Goal: Task Accomplishment & Management: Manage account settings

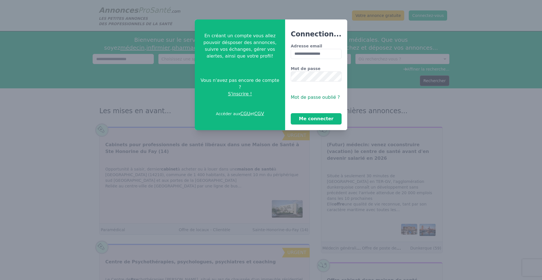
type input "**********"
click at [291, 113] on button "Me connecter" at bounding box center [316, 118] width 51 height 11
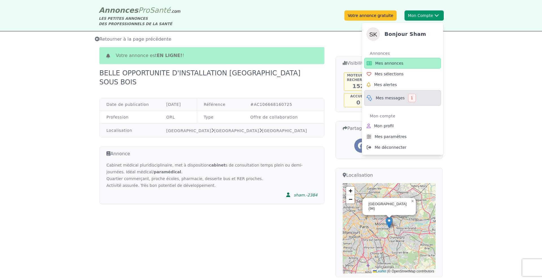
click at [379, 99] on span "Mes messages" at bounding box center [390, 98] width 29 height 6
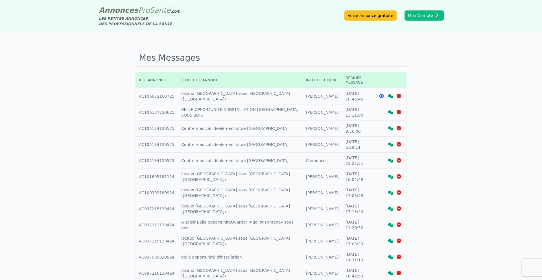
click at [391, 94] on icon at bounding box center [390, 96] width 5 height 4
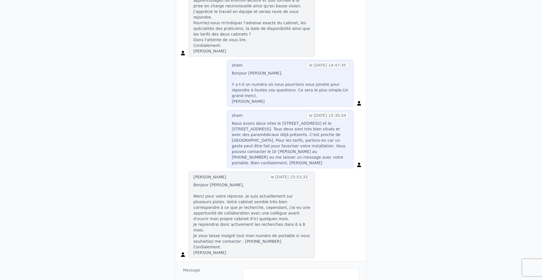
scroll to position [158, 0]
type textarea "**********"
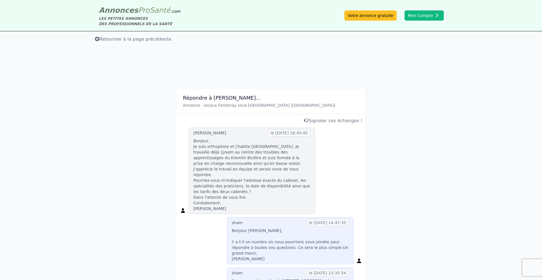
click at [268, 248] on p "Bonjour [PERSON_NAME], Y a t-il un numéro où nous pourrions vous joindre pour r…" at bounding box center [290, 245] width 117 height 34
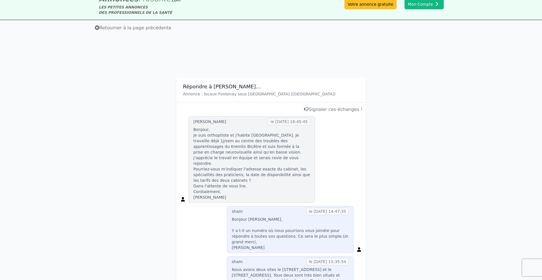
click at [411, 208] on div "Répondre à [PERSON_NAME]... Annonce : locaux [GEOGRAPHIC_DATA] sous [GEOGRAPHIC…" at bounding box center [271, 278] width 542 height 448
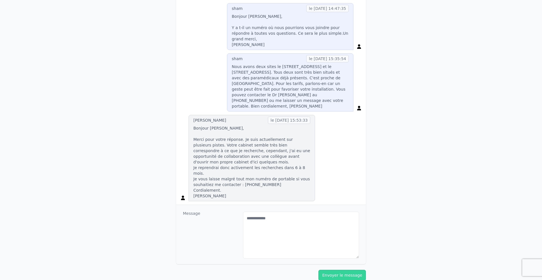
scroll to position [215, 0]
click at [294, 212] on textarea "**********" at bounding box center [301, 235] width 116 height 47
click at [293, 212] on textarea "**********" at bounding box center [301, 235] width 116 height 47
click at [274, 211] on textarea "**********" at bounding box center [301, 234] width 116 height 47
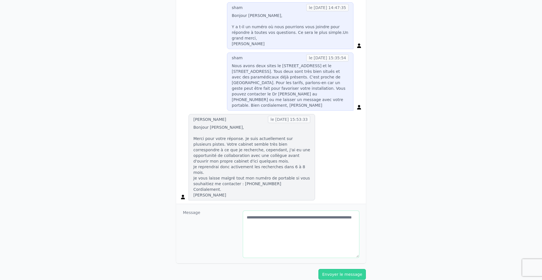
click at [248, 211] on textarea "**********" at bounding box center [301, 234] width 116 height 47
click at [302, 211] on textarea "**********" at bounding box center [301, 234] width 116 height 47
click at [313, 211] on textarea "**********" at bounding box center [301, 234] width 116 height 47
drag, startPoint x: 295, startPoint y: 207, endPoint x: 295, endPoint y: 212, distance: 5.6
click at [295, 211] on textarea "**********" at bounding box center [301, 234] width 116 height 47
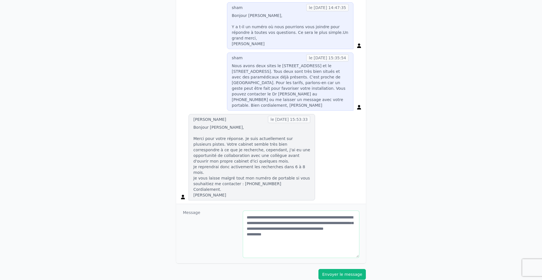
type textarea "**********"
click at [341, 269] on button "Envoyer le message" at bounding box center [342, 274] width 47 height 11
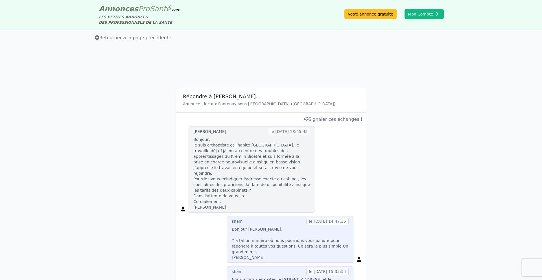
scroll to position [0, 0]
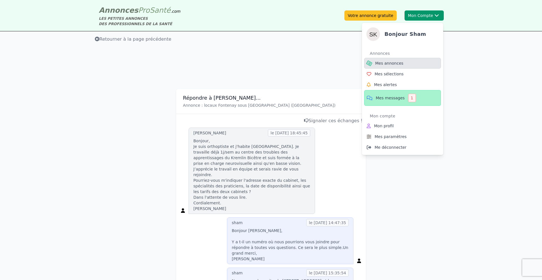
click at [389, 59] on link "Mes annonces" at bounding box center [402, 63] width 77 height 11
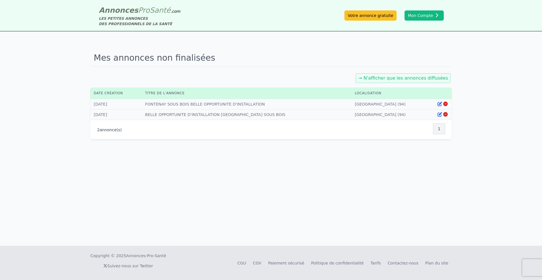
click at [414, 79] on link "→ N'afficher que les annonces diffusées" at bounding box center [403, 77] width 90 height 5
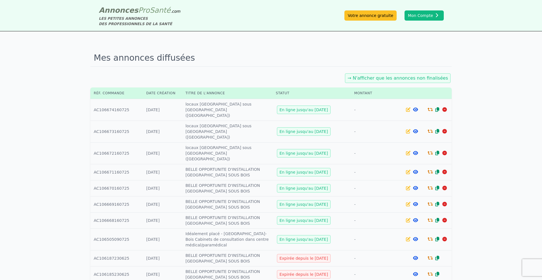
click at [429, 107] on icon at bounding box center [430, 109] width 5 height 5
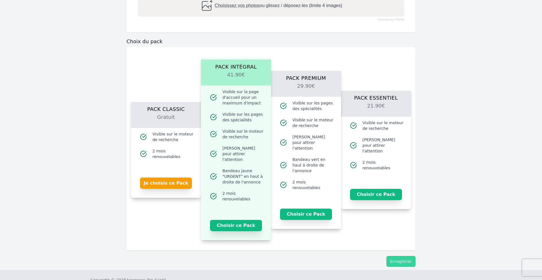
scroll to position [316, 0]
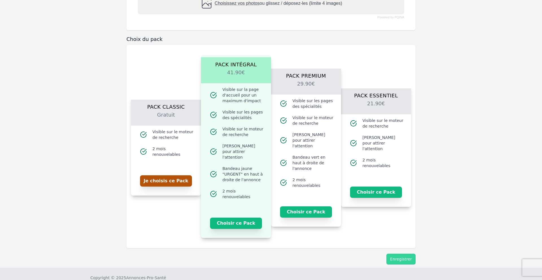
click at [175, 180] on button "Je choisis ce Pack" at bounding box center [166, 180] width 52 height 11
click at [408, 258] on button "Enregistrer" at bounding box center [401, 259] width 29 height 11
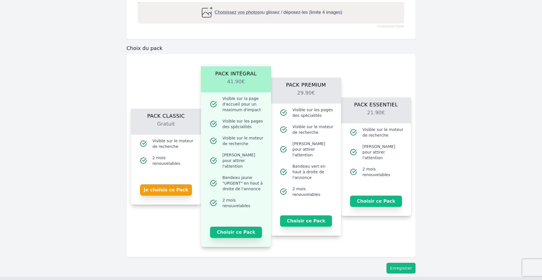
click at [405, 264] on button "Enregistrer" at bounding box center [401, 268] width 29 height 11
click at [402, 263] on button "Enregistrer" at bounding box center [401, 268] width 29 height 11
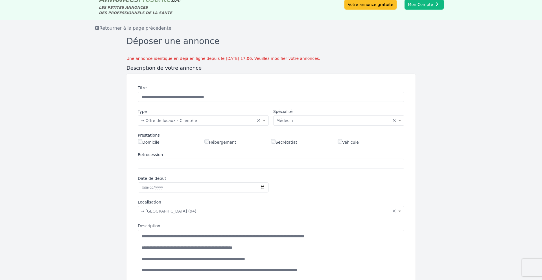
scroll to position [0, 0]
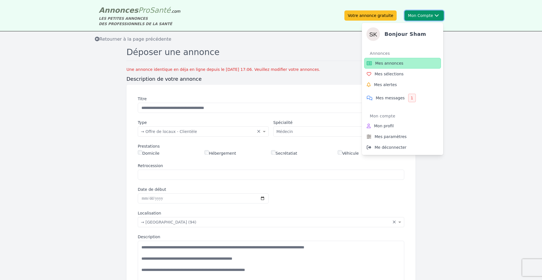
click at [416, 13] on button "Mon Compte Bonjour sham Annonces Mes annonces Mes sélections Mes alertes Mes me…" at bounding box center [424, 15] width 39 height 10
click at [380, 62] on span "Mes annonces" at bounding box center [389, 63] width 28 height 6
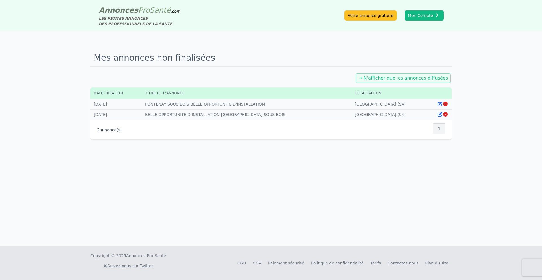
click at [440, 105] on icon at bounding box center [440, 104] width 5 height 5
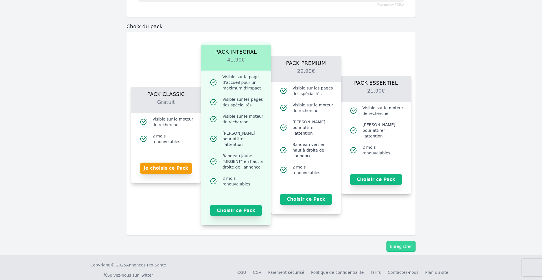
scroll to position [333, 0]
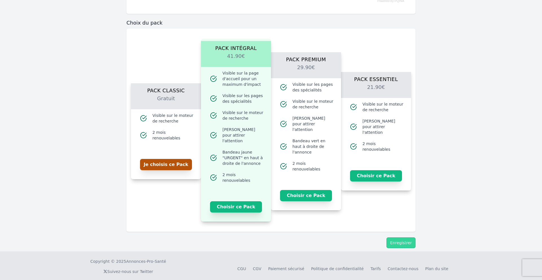
click at [163, 164] on button "Je choisis ce Pack" at bounding box center [166, 164] width 52 height 11
click at [408, 238] on button "Enregistrer" at bounding box center [401, 243] width 29 height 11
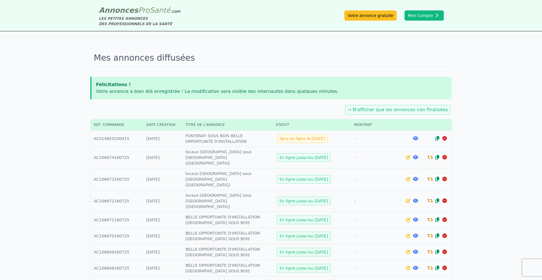
click at [429, 155] on icon at bounding box center [430, 157] width 5 height 5
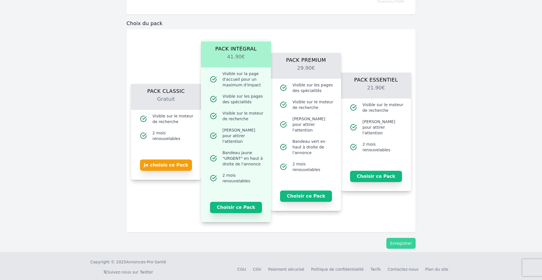
scroll to position [333, 0]
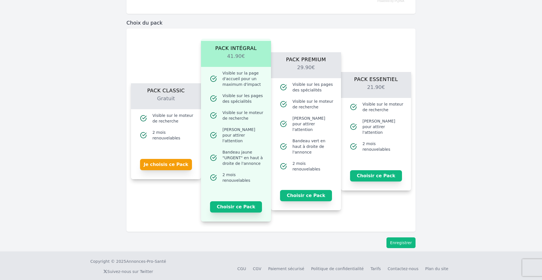
click at [394, 238] on button "Enregistrer" at bounding box center [401, 243] width 29 height 11
click at [185, 162] on button "Je choisis ce Pack" at bounding box center [166, 164] width 52 height 11
click at [407, 241] on button "Enregistrer" at bounding box center [401, 243] width 29 height 11
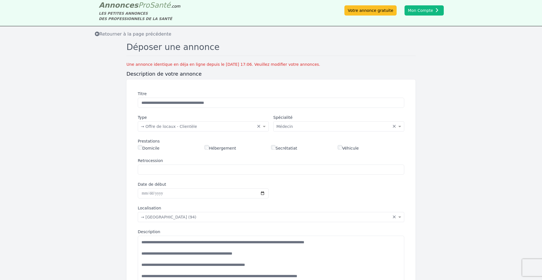
scroll to position [0, 0]
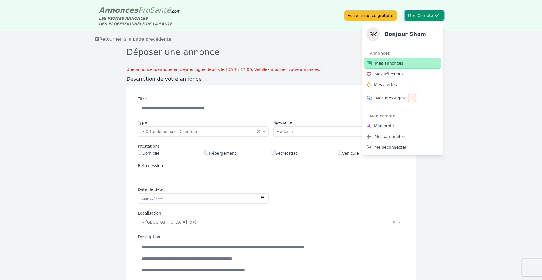
click at [423, 14] on button "Mon Compte Bonjour sham Annonces Mes annonces Mes sélections Mes alertes Mes me…" at bounding box center [424, 15] width 39 height 10
click at [394, 66] on span "Mes annonces" at bounding box center [389, 63] width 28 height 6
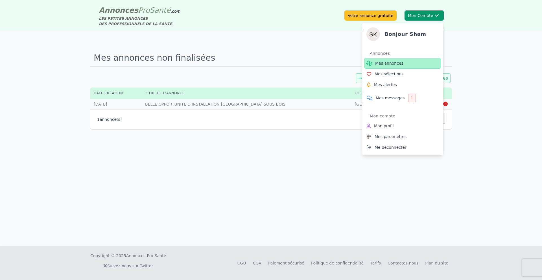
click at [387, 62] on span "Mes annonces" at bounding box center [389, 63] width 28 height 6
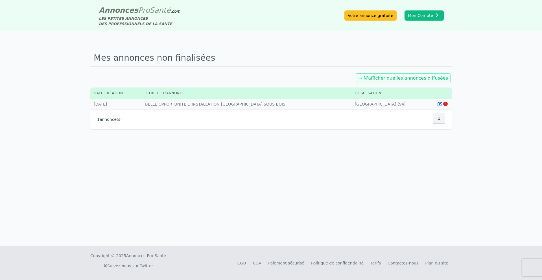
click at [342, 49] on div "Mes annonces non finalisées → N'afficher que les annonces diffusées Date créati…" at bounding box center [271, 138] width 542 height 215
click at [414, 77] on link "→ N'afficher que les annonces diffusées" at bounding box center [403, 77] width 90 height 5
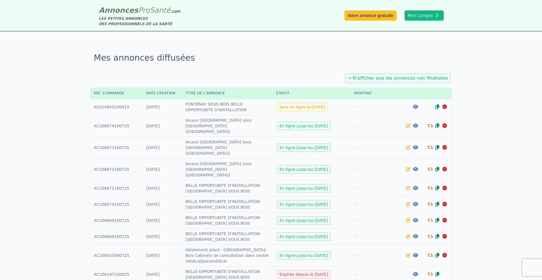
click at [429, 145] on icon at bounding box center [430, 147] width 5 height 5
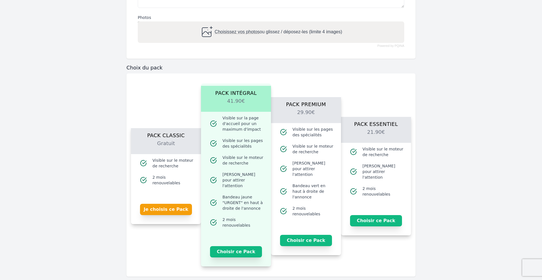
scroll to position [294, 0]
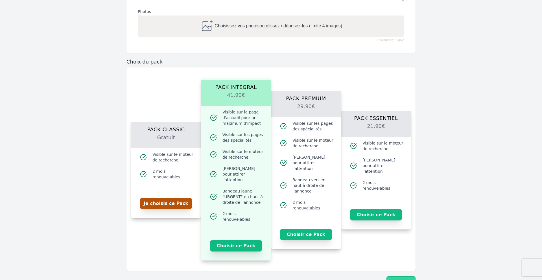
click at [173, 198] on button "Je choisis ce Pack" at bounding box center [166, 203] width 52 height 11
click at [399, 277] on button "Enregistrer" at bounding box center [401, 282] width 29 height 11
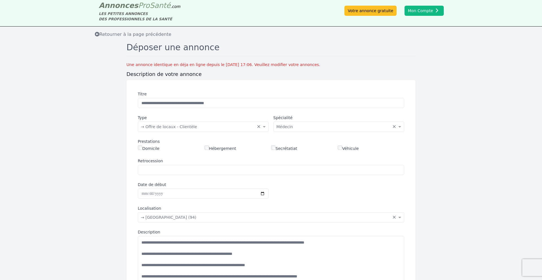
scroll to position [0, 0]
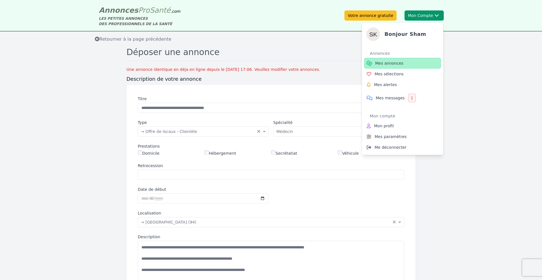
click at [390, 64] on span "Mes annonces" at bounding box center [389, 63] width 28 height 6
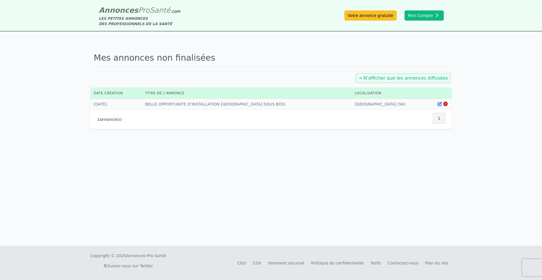
click at [332, 77] on div "→ N'afficher que les annonces diffusées" at bounding box center [271, 78] width 362 height 12
click at [389, 78] on link "→ N'afficher que les annonces diffusées" at bounding box center [403, 77] width 90 height 5
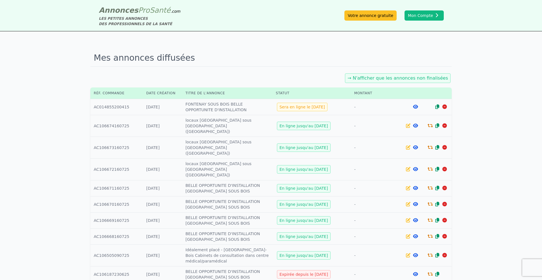
click at [431, 272] on icon at bounding box center [430, 274] width 5 height 5
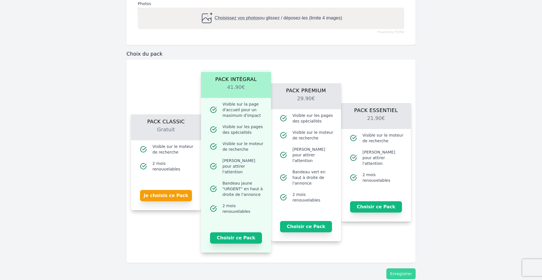
scroll to position [282, 0]
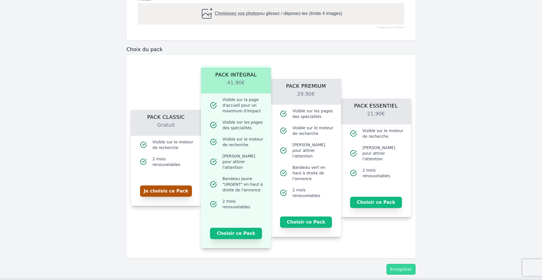
click at [164, 188] on button "Je choisis ce Pack" at bounding box center [166, 191] width 52 height 11
click at [402, 264] on button "Enregistrer" at bounding box center [401, 269] width 29 height 11
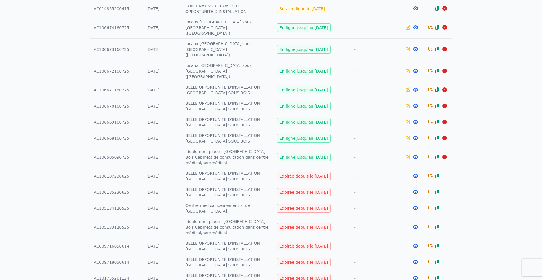
scroll to position [147, 0]
click at [431, 205] on icon at bounding box center [430, 207] width 5 height 5
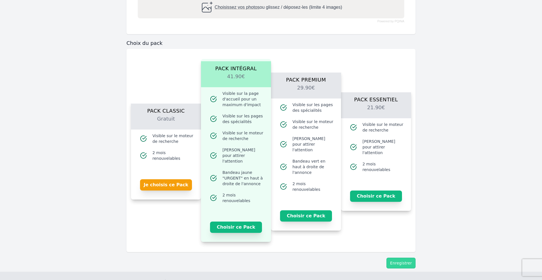
scroll to position [316, 0]
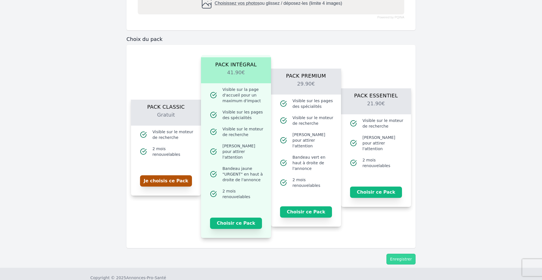
click at [176, 181] on button "Je choisis ce Pack" at bounding box center [166, 180] width 52 height 11
click at [408, 254] on button "Enregistrer" at bounding box center [401, 259] width 29 height 11
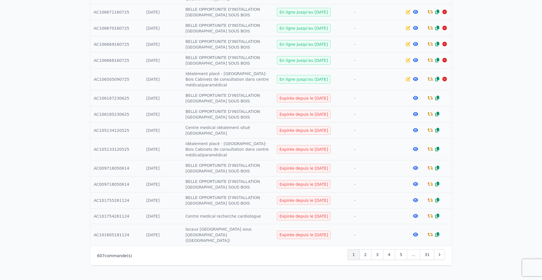
scroll to position [249, 0]
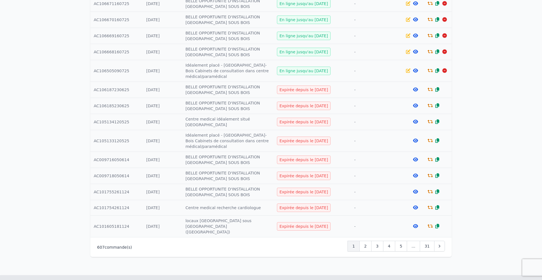
click at [428, 224] on icon at bounding box center [430, 226] width 5 height 5
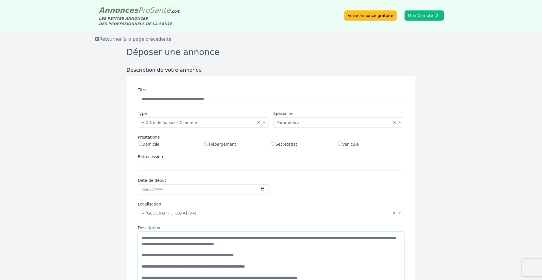
click at [375, 244] on textarea "**********" at bounding box center [271, 264] width 267 height 64
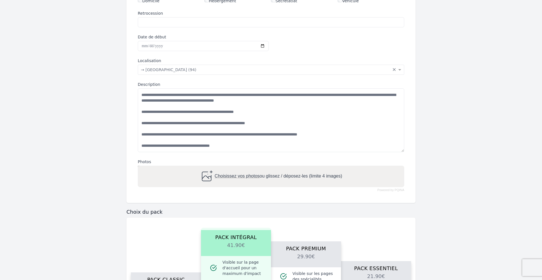
click at [460, 216] on form "**********" at bounding box center [271, 182] width 542 height 518
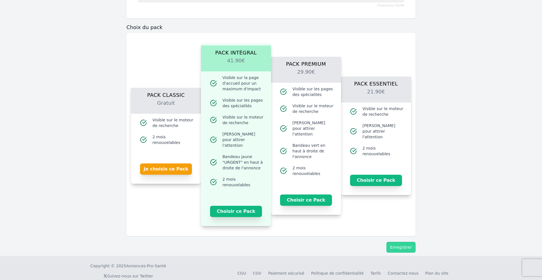
scroll to position [333, 0]
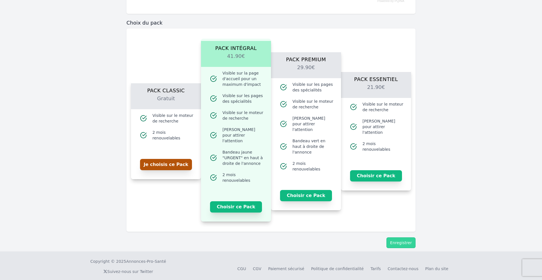
click at [183, 164] on button "Je choisis ce Pack" at bounding box center [166, 164] width 52 height 11
click at [408, 239] on button "Enregistrer" at bounding box center [401, 243] width 29 height 11
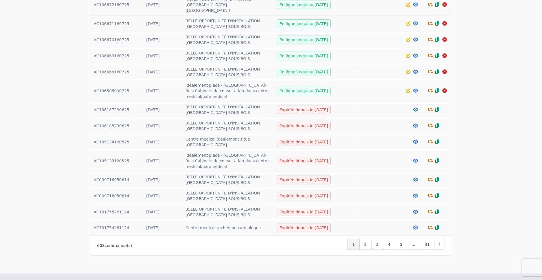
scroll to position [255, 0]
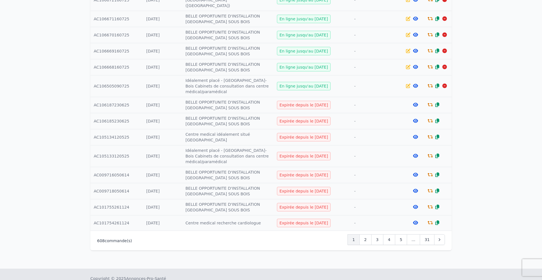
click at [432, 173] on icon at bounding box center [430, 175] width 5 height 5
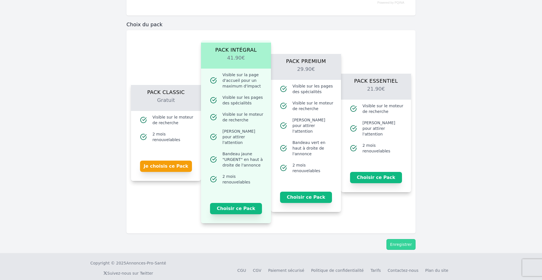
scroll to position [309, 0]
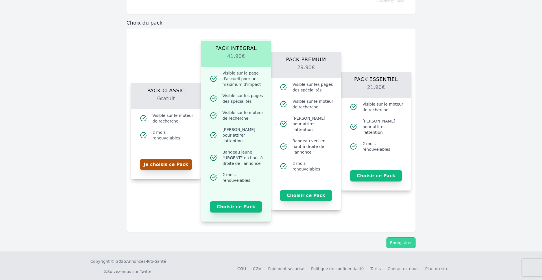
click at [154, 165] on button "Je choisis ce Pack" at bounding box center [166, 164] width 52 height 11
click at [400, 240] on button "Enregistrer" at bounding box center [401, 243] width 29 height 11
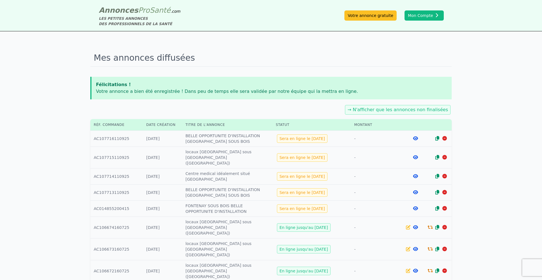
click at [488, 184] on div "Mes annonces diffusées Félicitations ! Votre annonce a bien été enregistrée ! D…" at bounding box center [271, 277] width 542 height 493
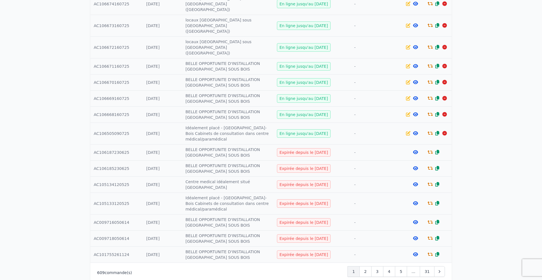
scroll to position [226, 0]
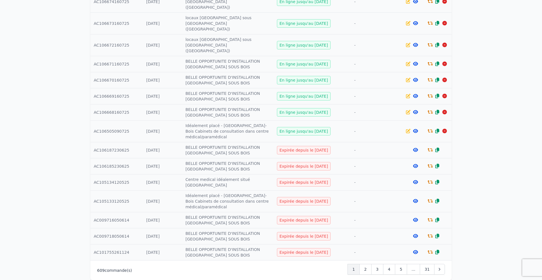
click at [431, 250] on icon at bounding box center [430, 252] width 5 height 5
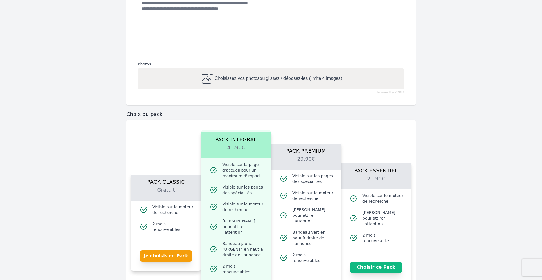
scroll to position [226, 0]
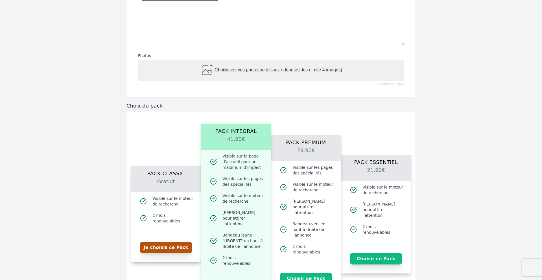
click at [187, 243] on button "Je choisis ce Pack" at bounding box center [166, 247] width 52 height 11
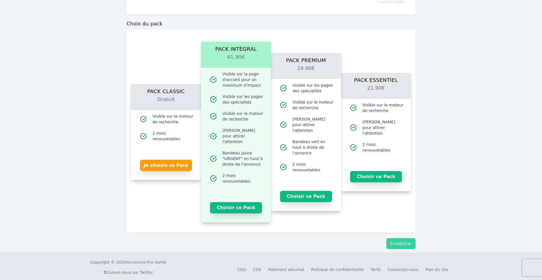
scroll to position [318, 0]
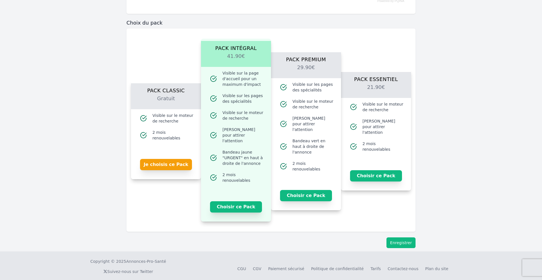
click at [395, 240] on button "Enregistrer" at bounding box center [401, 243] width 29 height 11
click at [397, 238] on button "Enregistrer" at bounding box center [401, 243] width 29 height 11
click at [181, 162] on button "Je choisis ce Pack" at bounding box center [166, 164] width 52 height 11
click at [398, 238] on button "Enregistrer" at bounding box center [401, 243] width 29 height 11
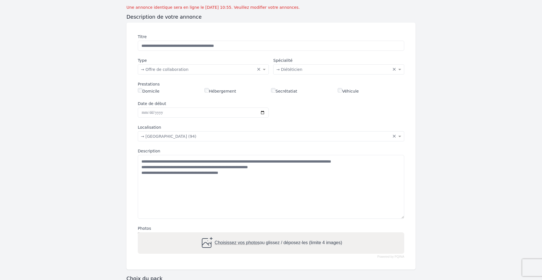
scroll to position [58, 0]
